Goal: Information Seeking & Learning: Learn about a topic

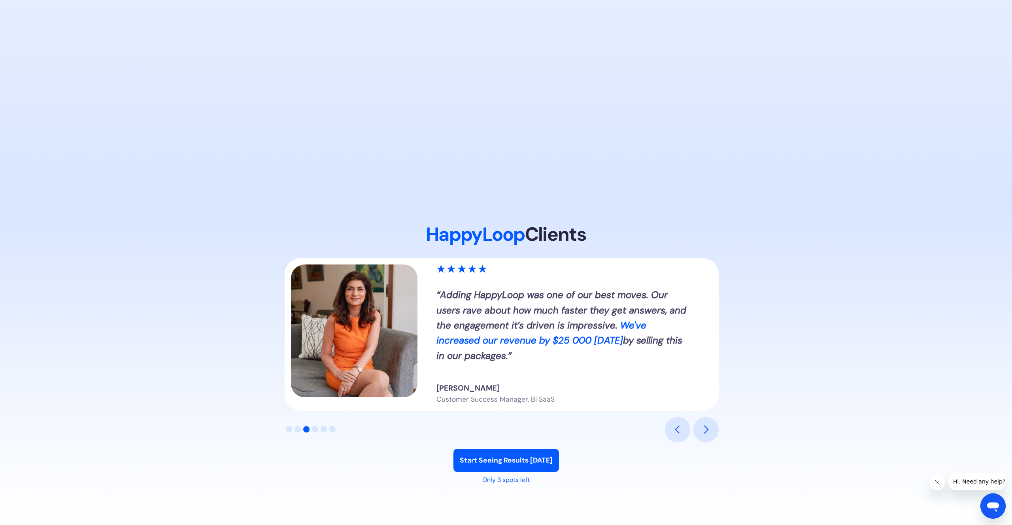
scroll to position [745, 0]
click at [708, 430] on div "next slide" at bounding box center [705, 429] width 9 height 9
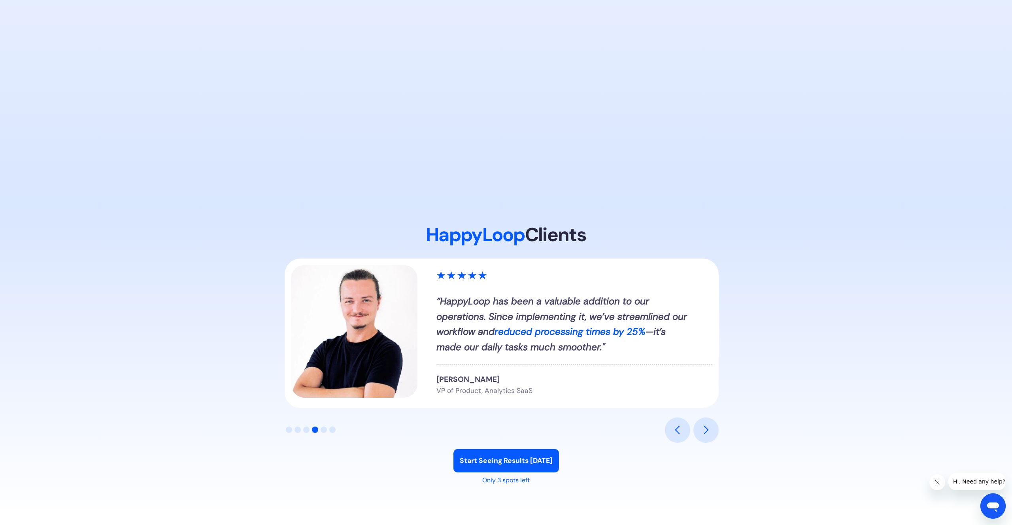
click at [708, 430] on div "next slide" at bounding box center [705, 429] width 9 height 9
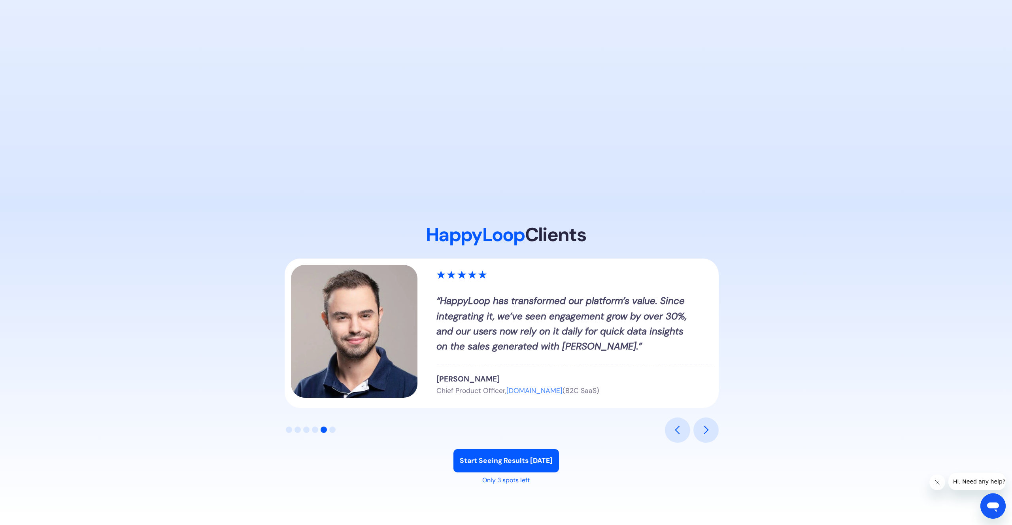
click at [708, 430] on div "next slide" at bounding box center [705, 429] width 9 height 9
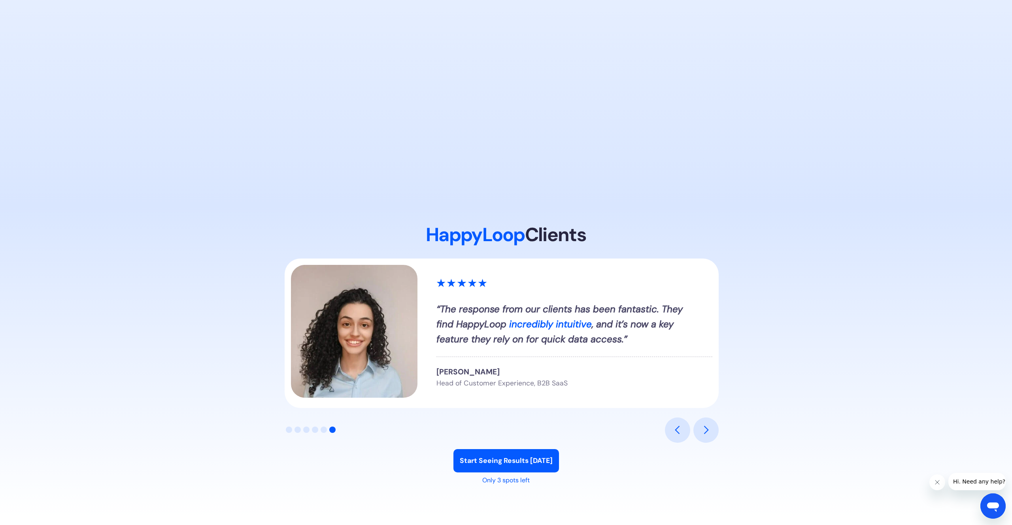
click at [674, 434] on div "previous slide" at bounding box center [677, 429] width 9 height 9
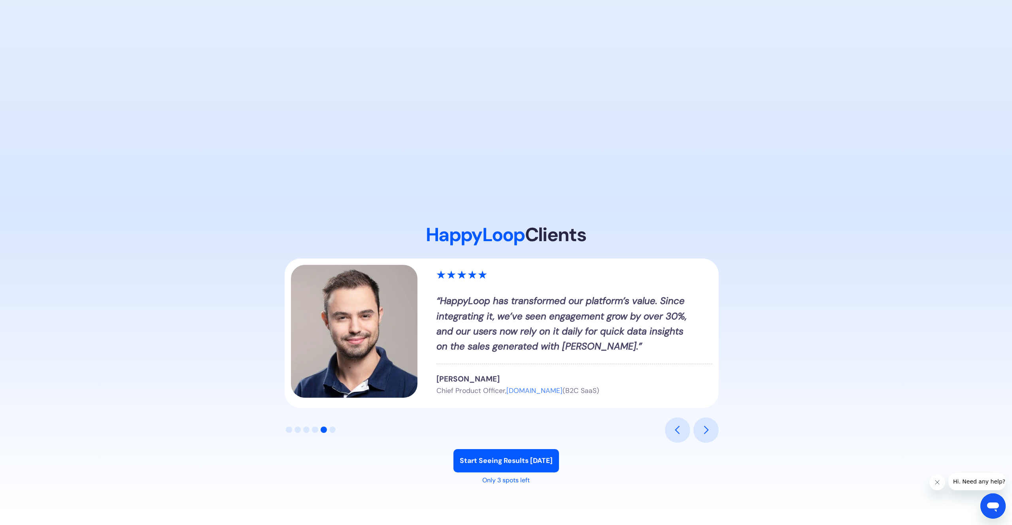
click at [702, 432] on div "next slide" at bounding box center [705, 429] width 9 height 9
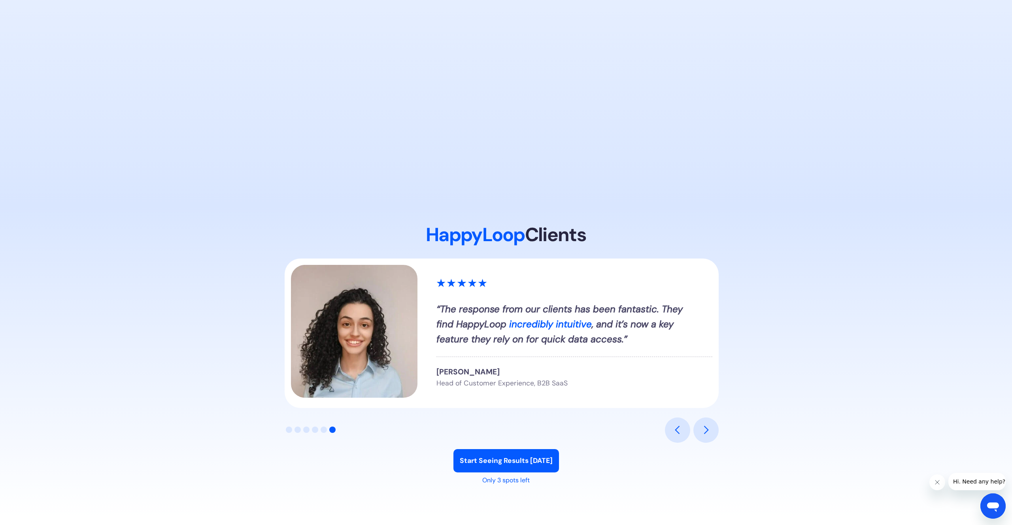
click at [702, 432] on div "next slide" at bounding box center [705, 429] width 9 height 9
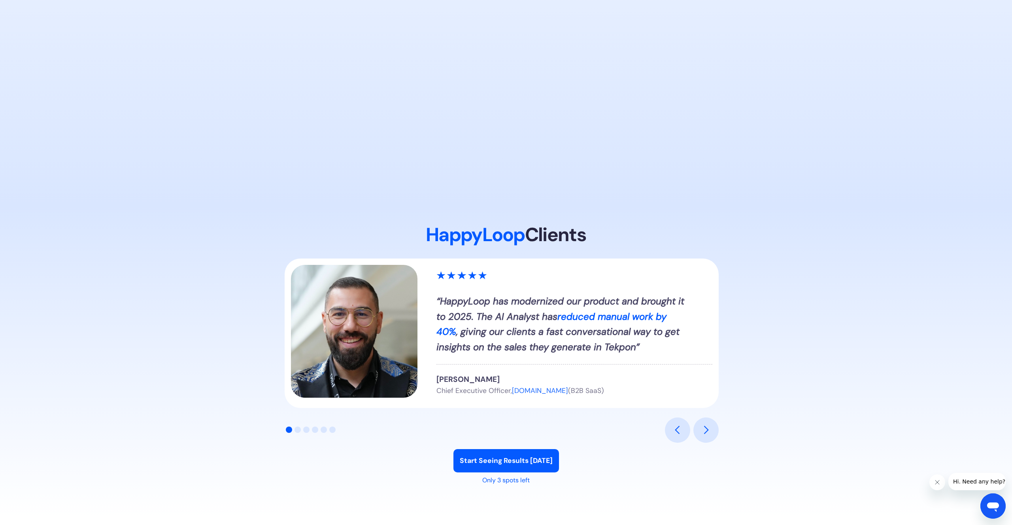
click at [668, 430] on div "previous slide" at bounding box center [677, 429] width 25 height 25
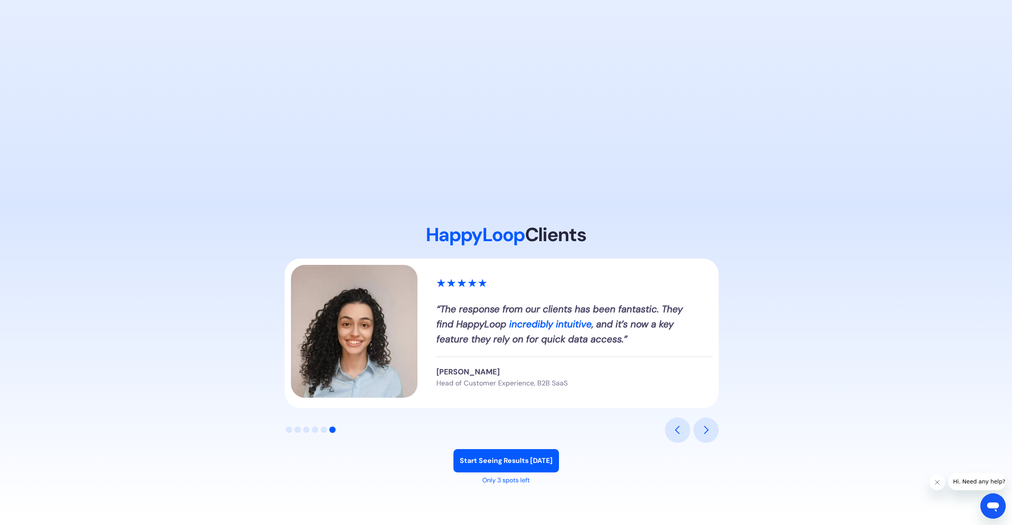
click at [668, 430] on div "previous slide" at bounding box center [677, 429] width 25 height 25
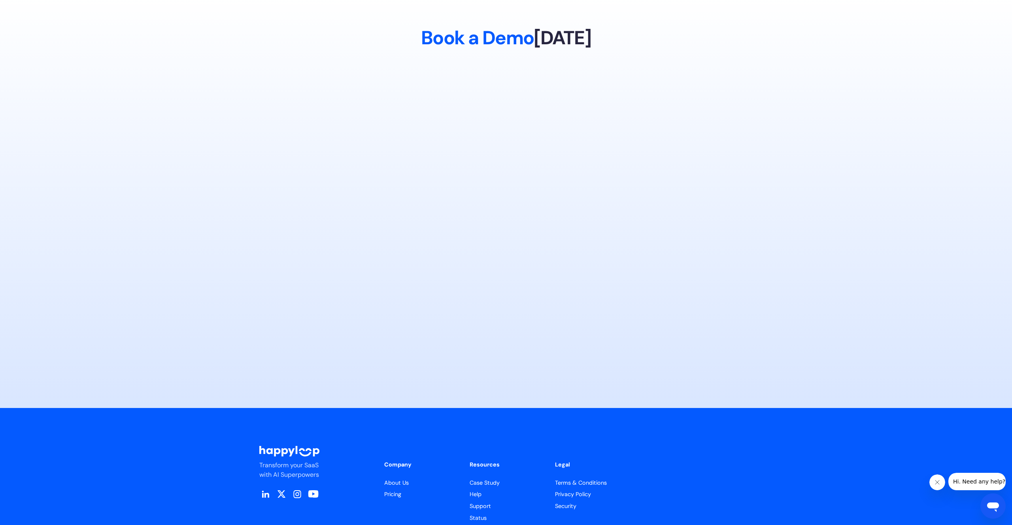
scroll to position [3710, 0]
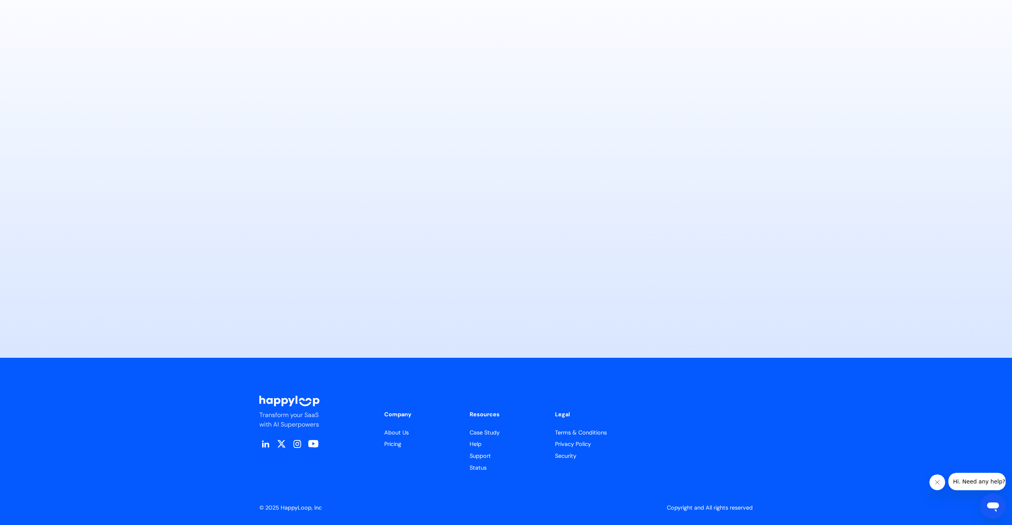
click at [398, 430] on link "About Us" at bounding box center [420, 432] width 73 height 9
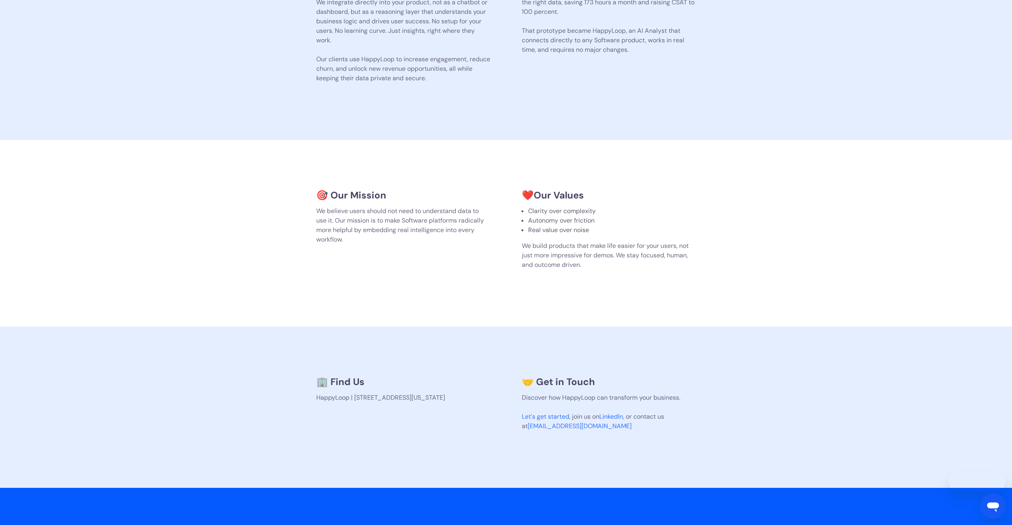
scroll to position [435, 0]
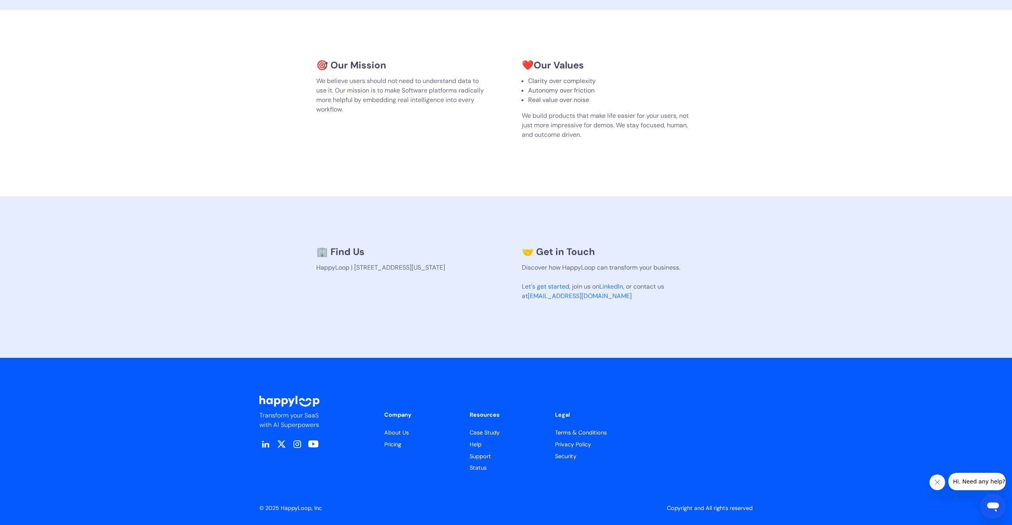
click at [483, 434] on link "Case Study" at bounding box center [506, 432] width 73 height 9
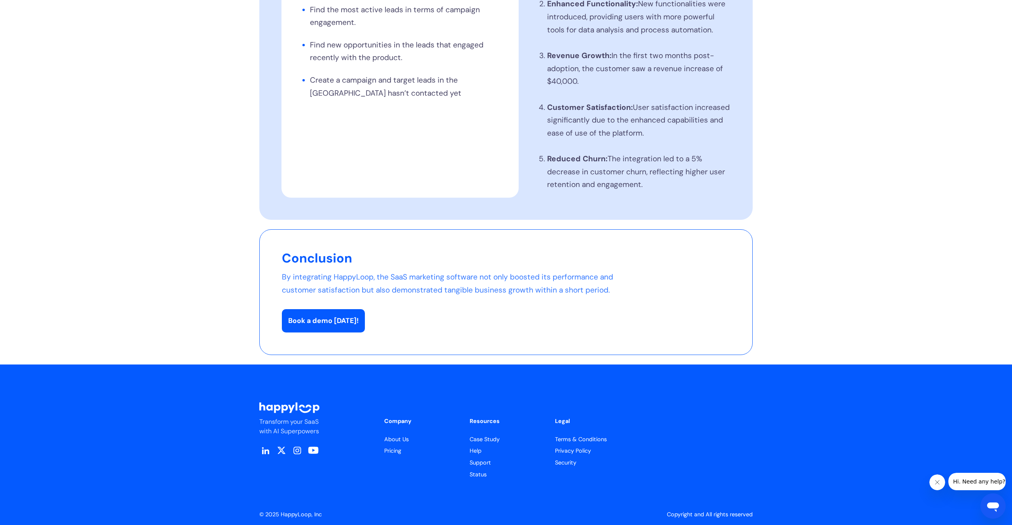
scroll to position [891, 0]
